Goal: Task Accomplishment & Management: Use online tool/utility

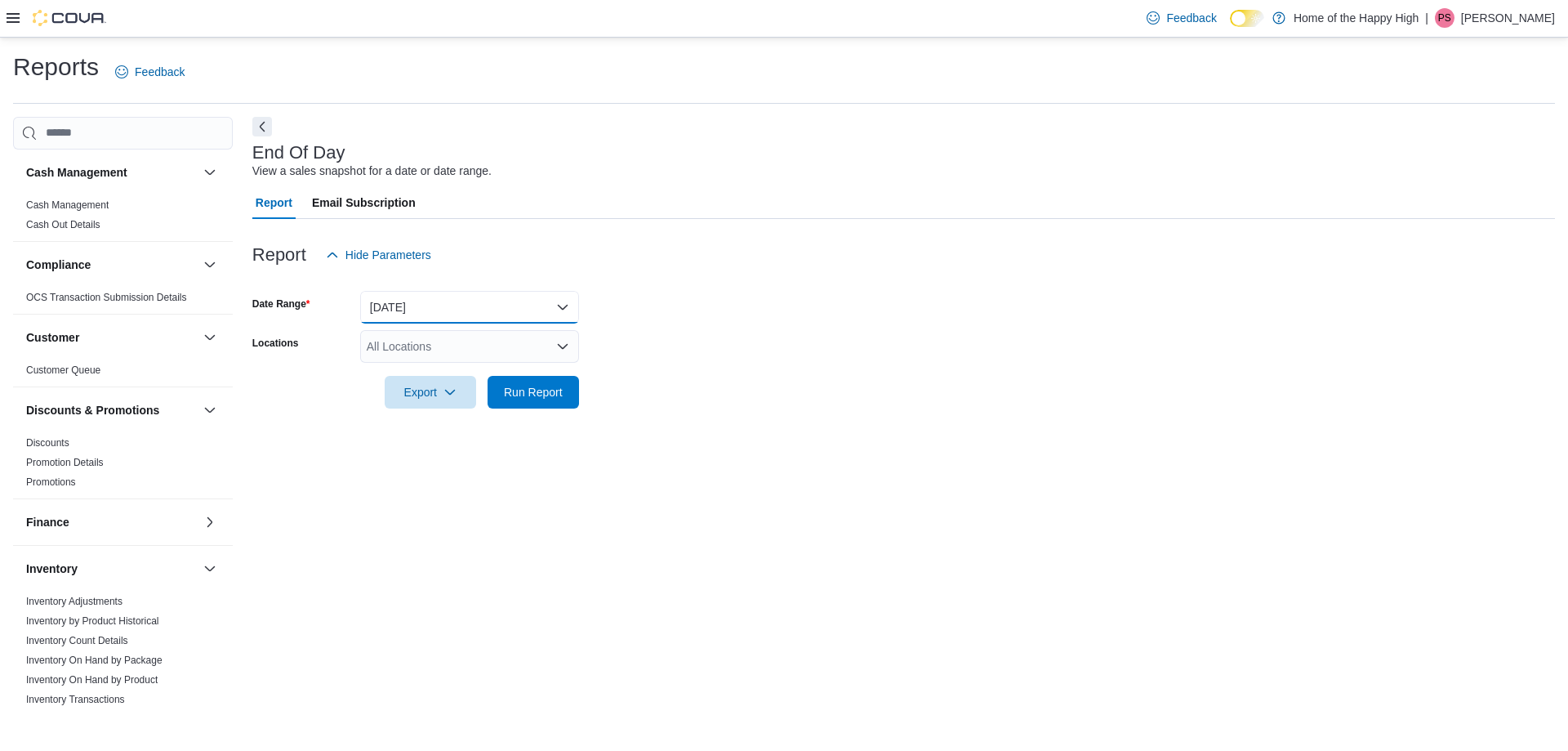
click at [442, 321] on button "Today" at bounding box center [469, 307] width 219 height 33
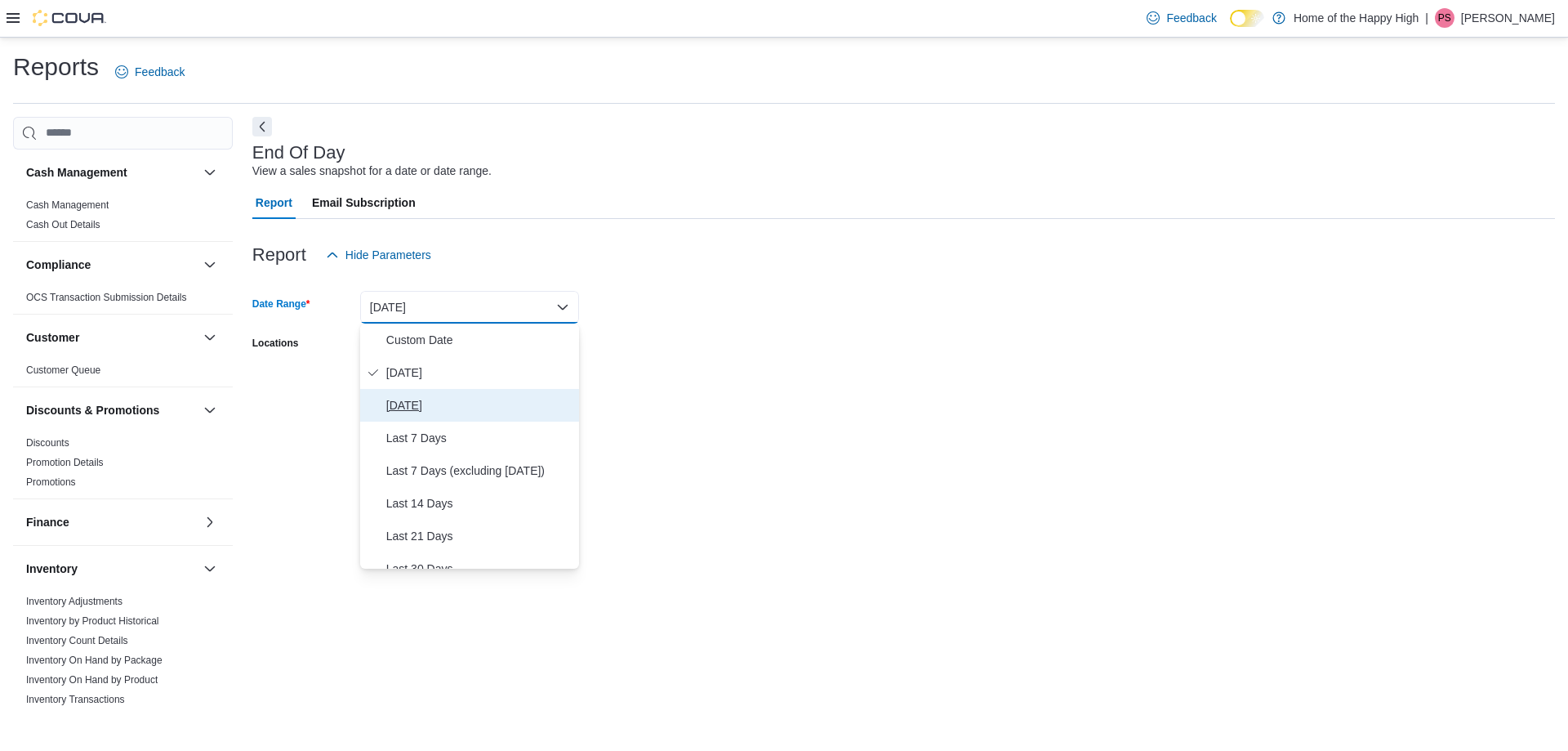
click at [414, 400] on span "Yesterday" at bounding box center [479, 404] width 187 height 20
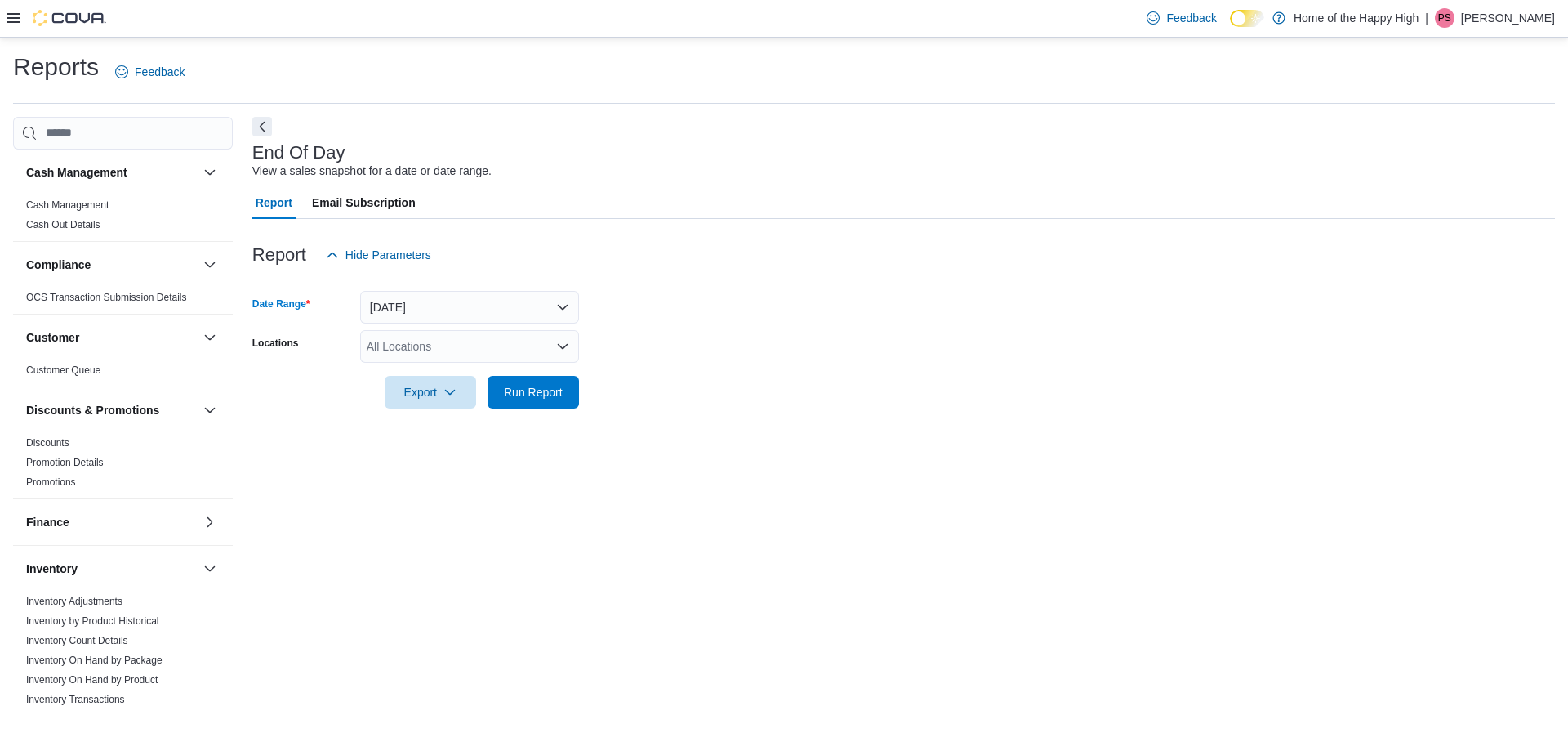
click at [403, 358] on div "All Locations" at bounding box center [469, 347] width 219 height 33
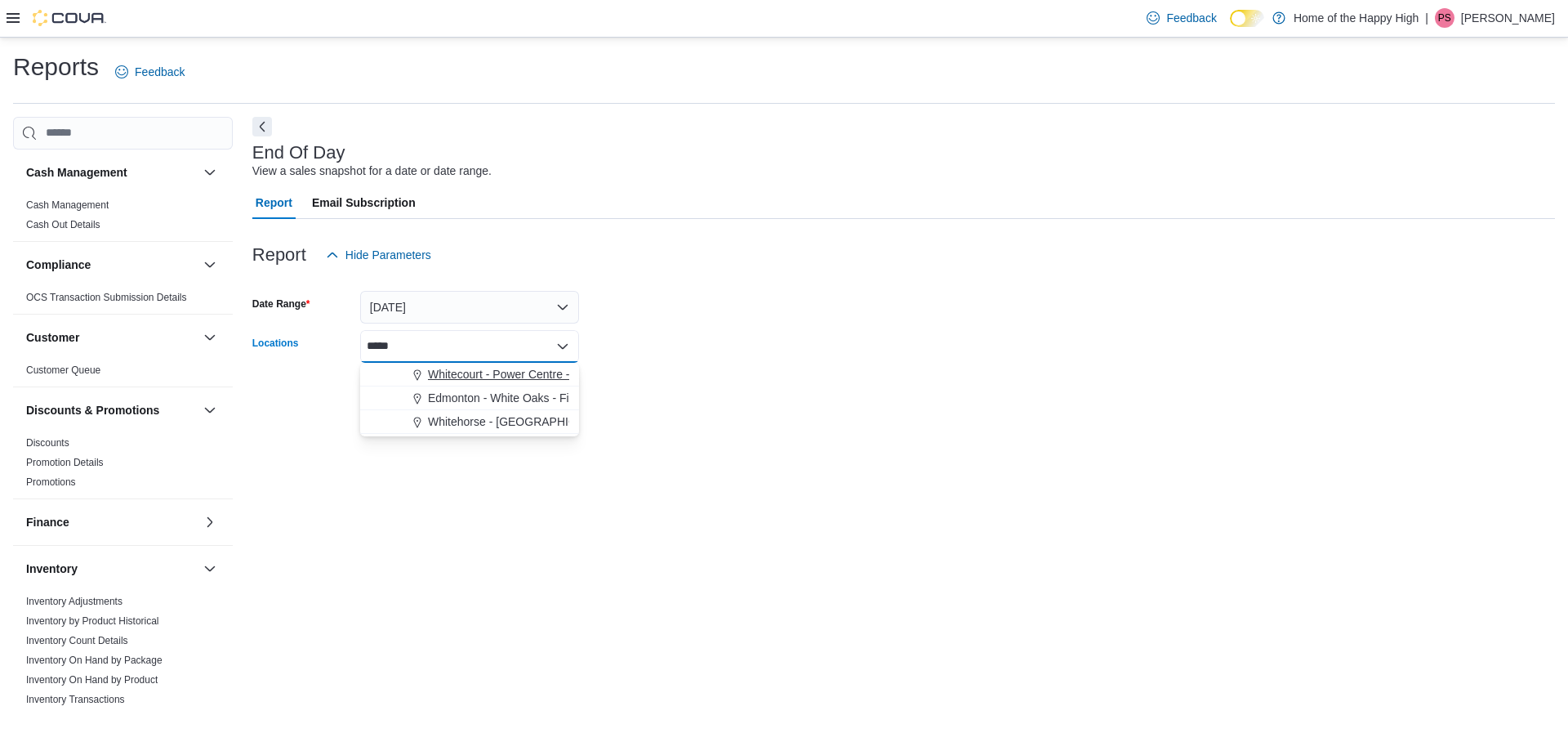
type input "*****"
click at [448, 380] on span "Whitecourt - Power Centre - Fire & Flower" at bounding box center [534, 373] width 213 height 16
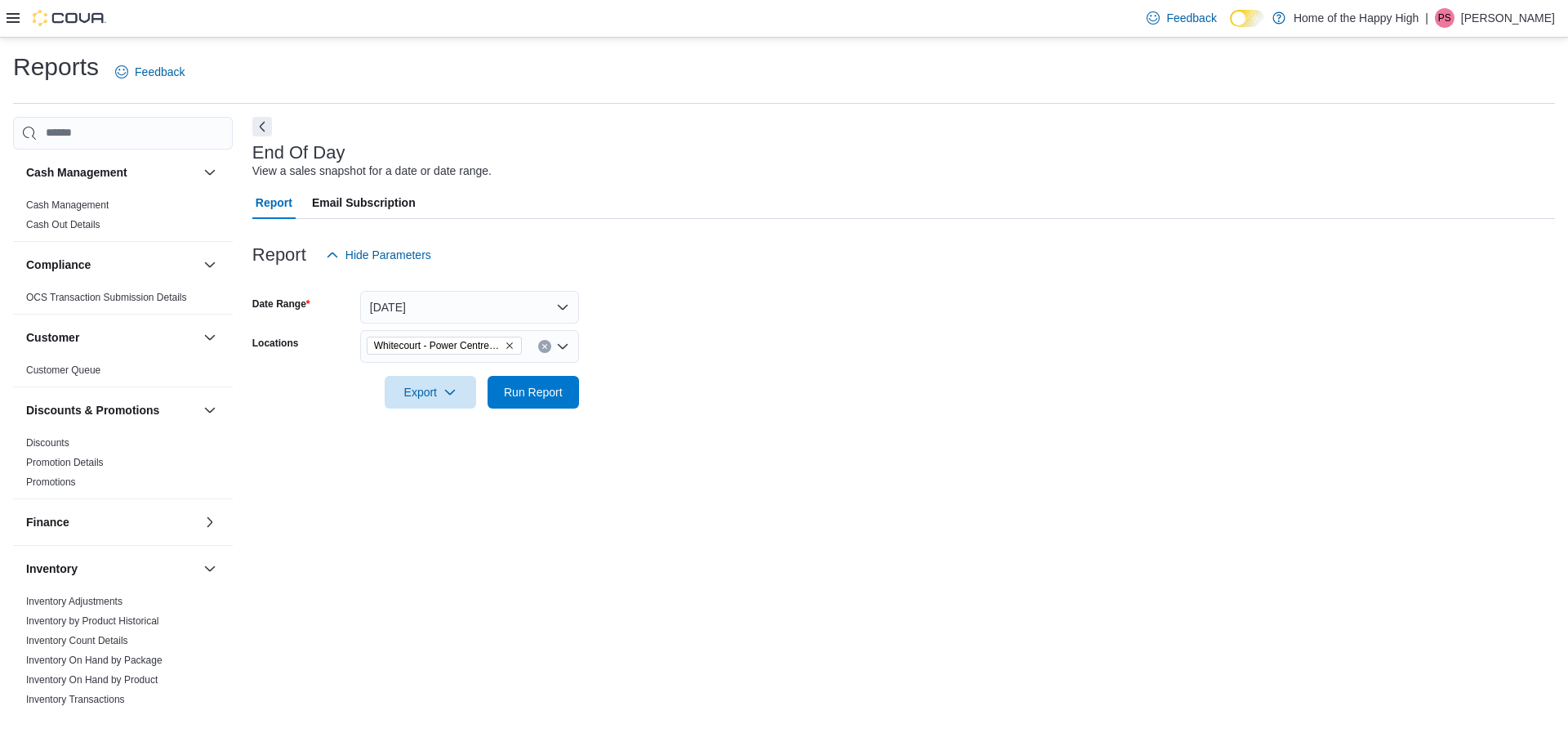
click at [841, 315] on form "Date Range Yesterday Locations Whitecourt - Power Centre - Fire & Flower Export…" at bounding box center [904, 340] width 1303 height 137
click at [568, 390] on span "Run Report" at bounding box center [533, 391] width 72 height 33
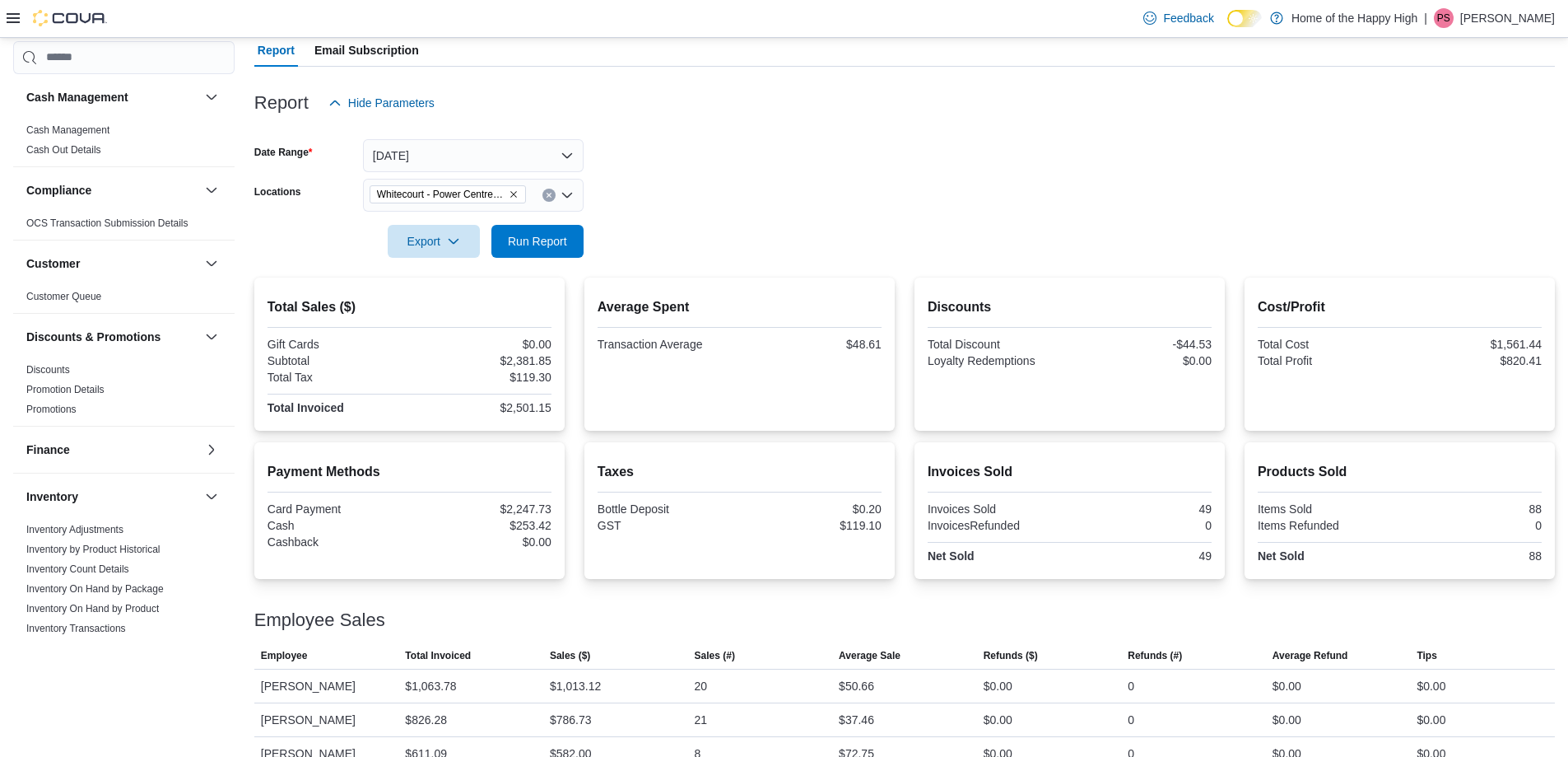
scroll to position [181, 0]
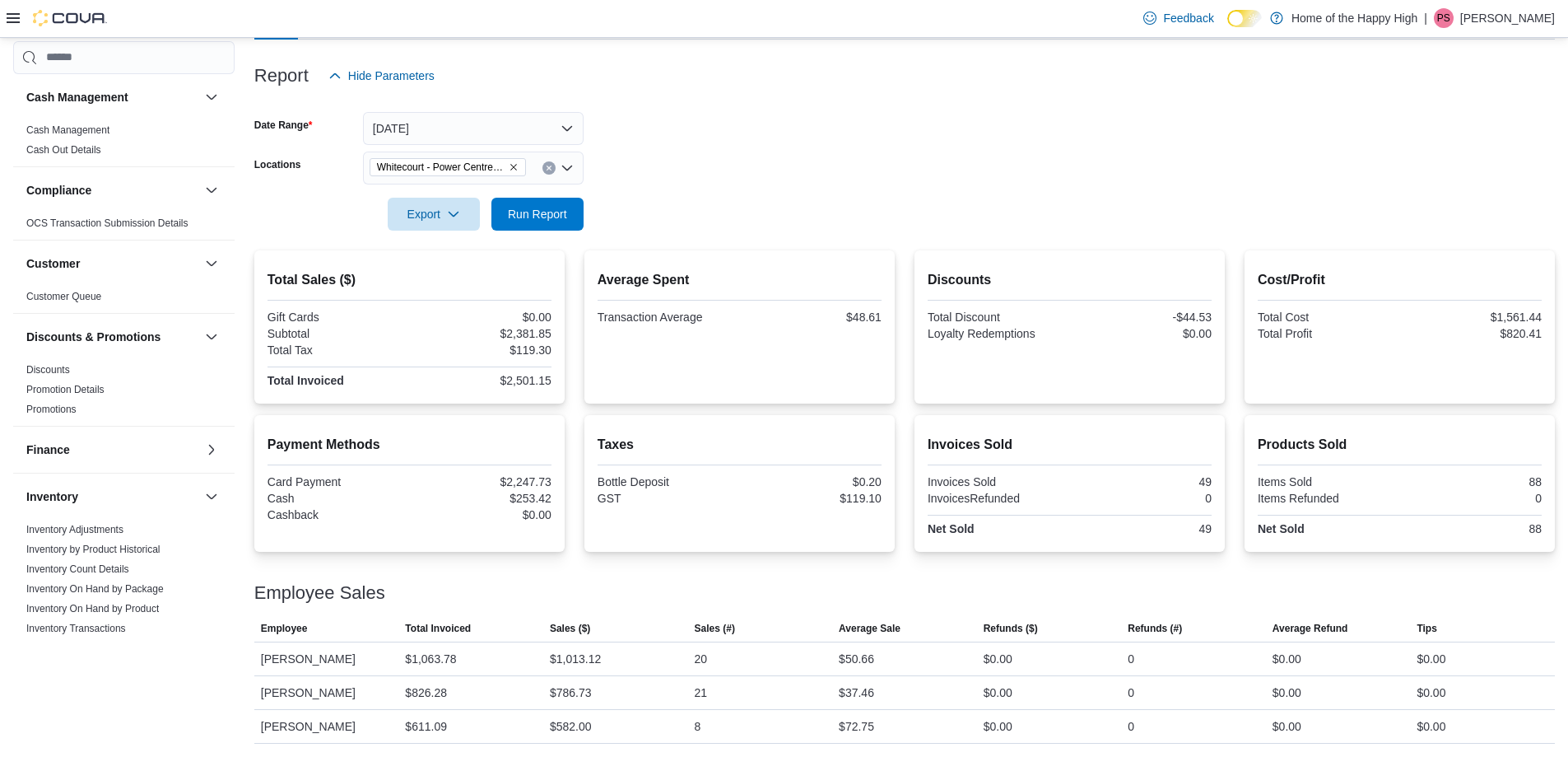
click at [508, 169] on icon "Remove Whitecourt - Power Centre - Fire & Flower from selection in this group" at bounding box center [513, 166] width 10 height 10
type input "***"
click at [512, 200] on span "Sherwood Park - Baseline Road - Fire & Flower" at bounding box center [596, 196] width 329 height 17
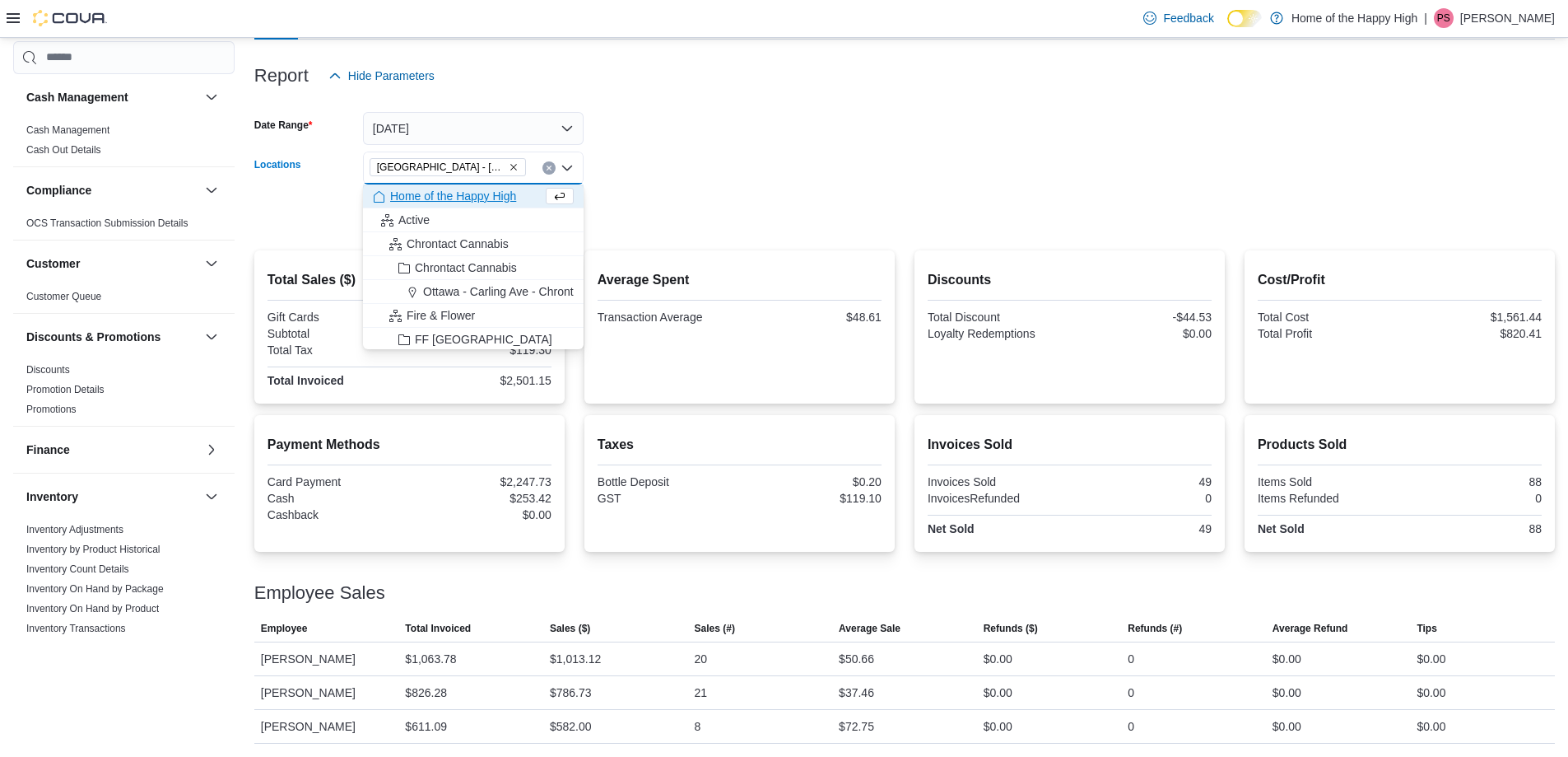
click at [631, 190] on div at bounding box center [904, 191] width 1300 height 13
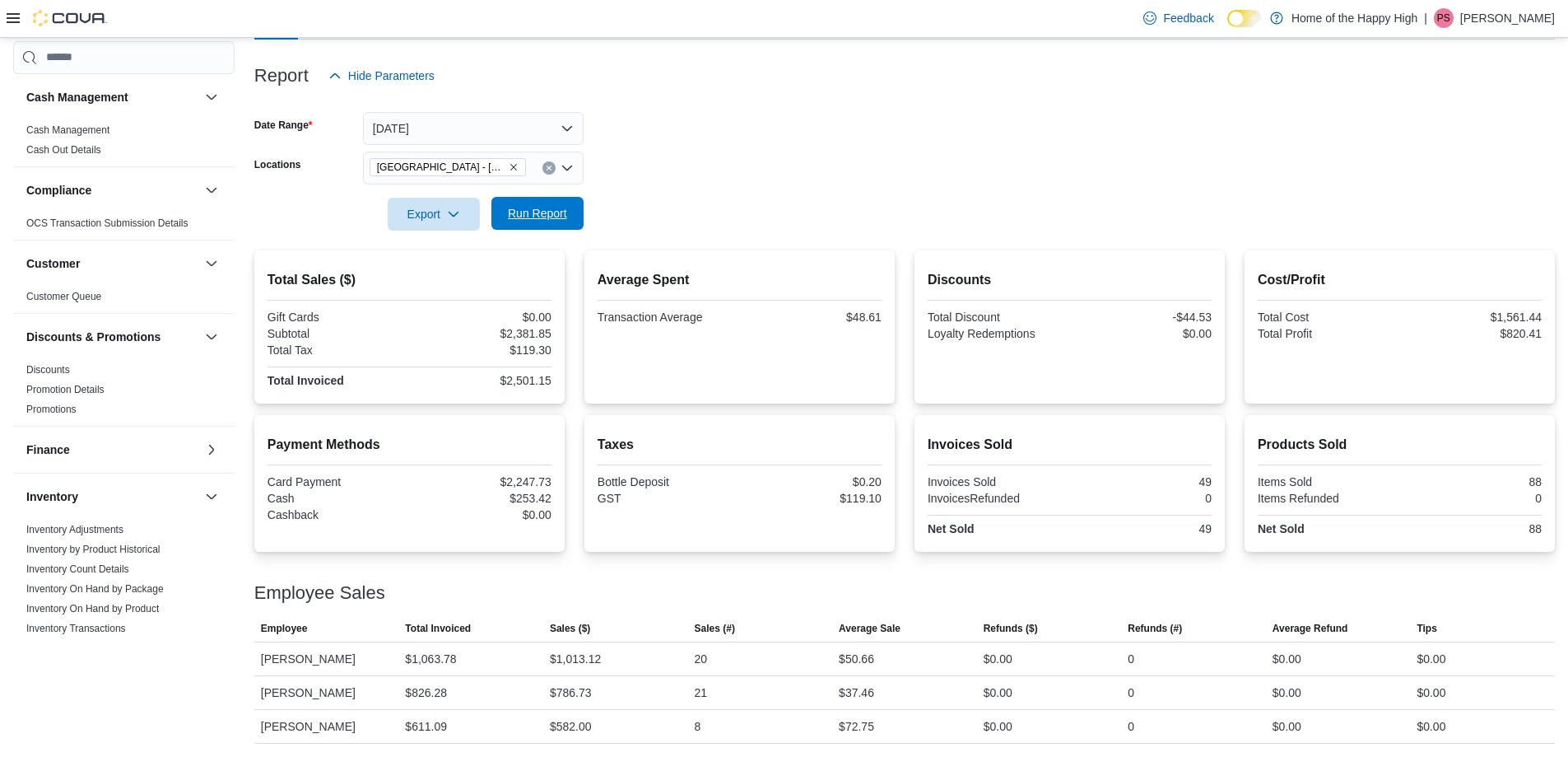
click at [537, 218] on span "Run Report" at bounding box center [537, 213] width 59 height 17
